Goal: Find specific fact: Find contact information

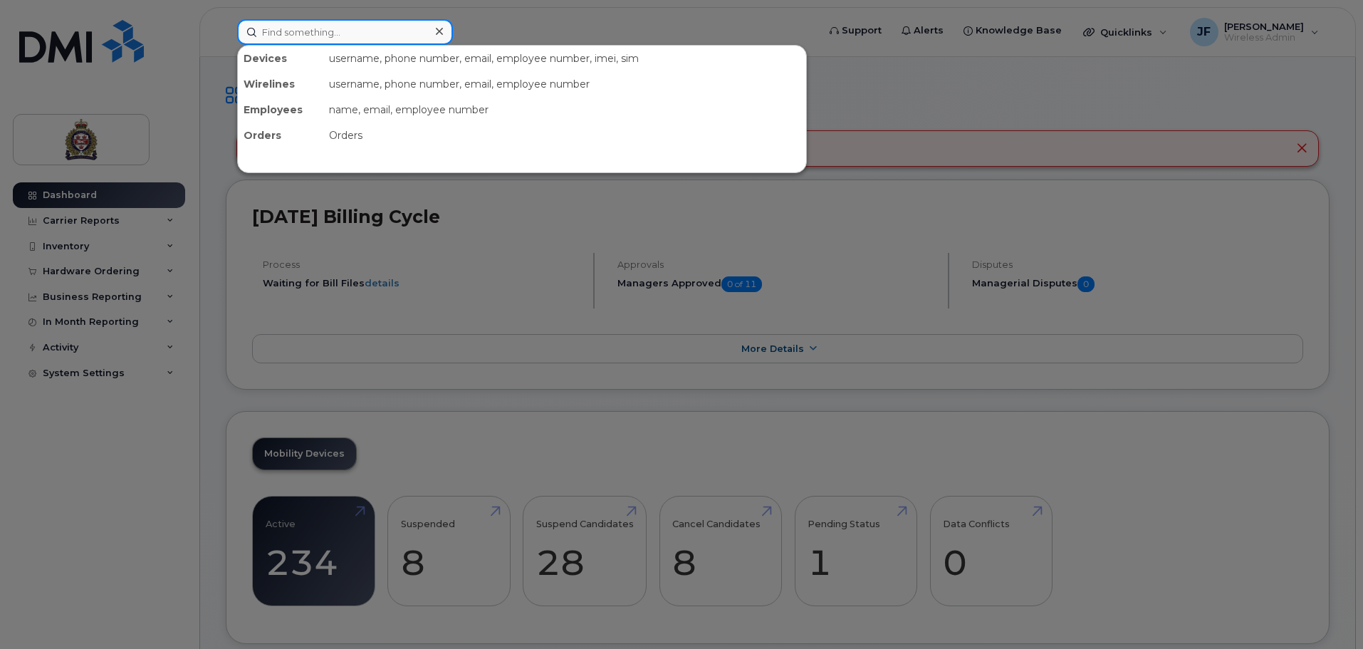
click at [330, 39] on input at bounding box center [345, 32] width 216 height 26
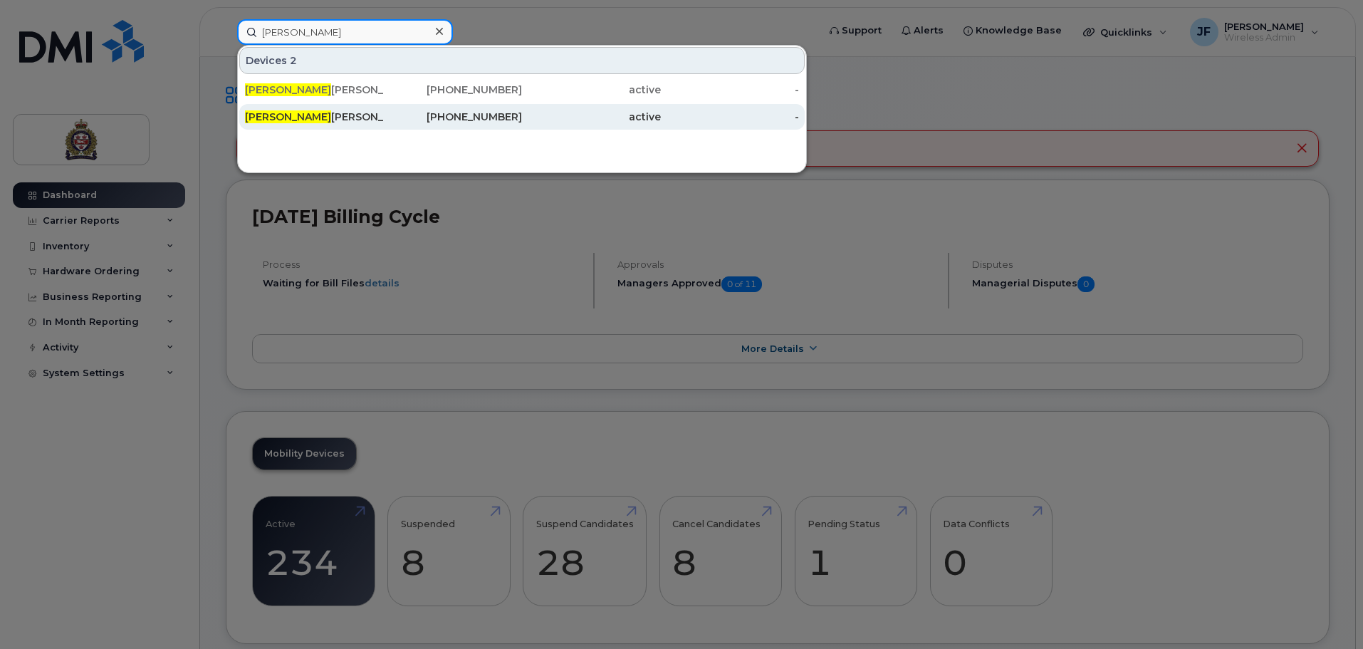
type input "keith"
click at [330, 111] on div "Keith Waechter" at bounding box center [314, 117] width 139 height 14
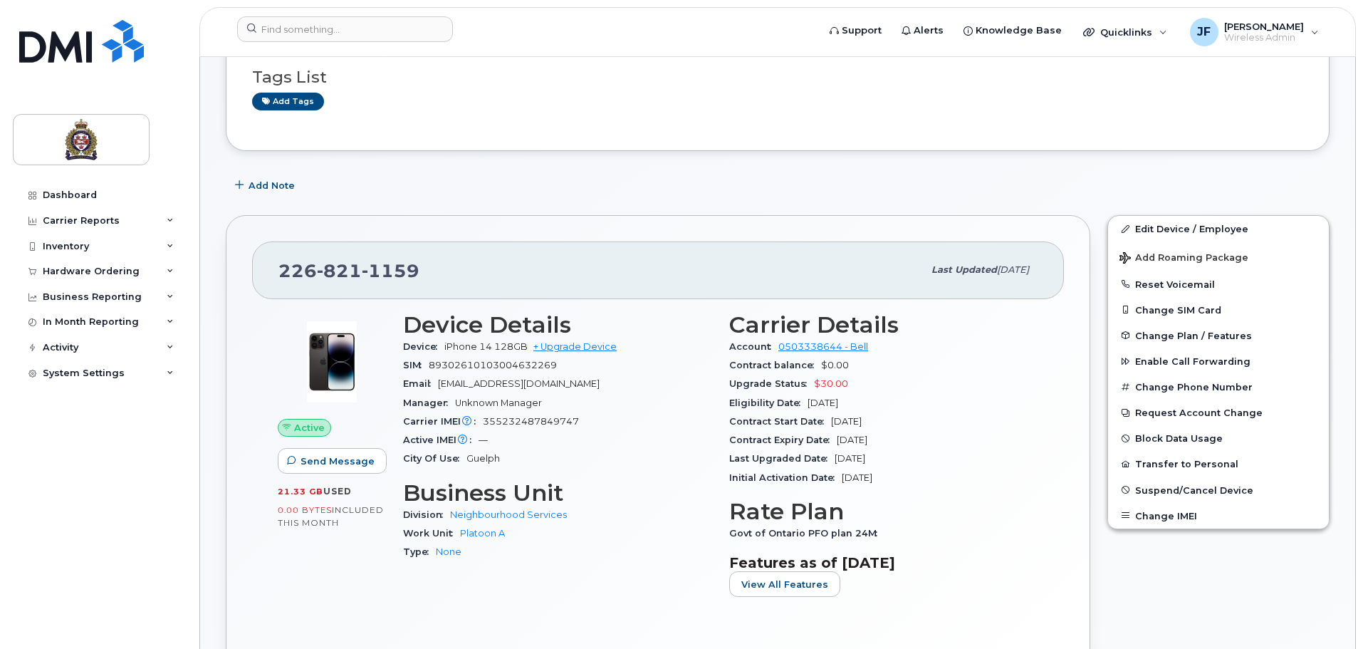
scroll to position [142, 0]
